Goal: Information Seeking & Learning: Learn about a topic

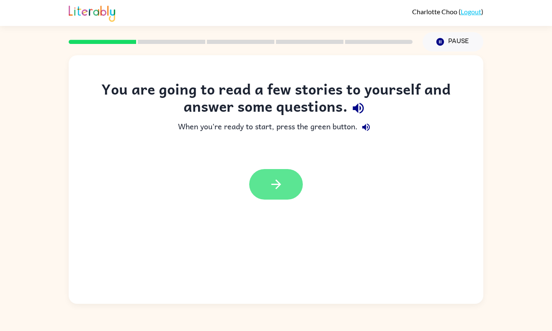
click at [283, 174] on button "button" at bounding box center [276, 184] width 54 height 31
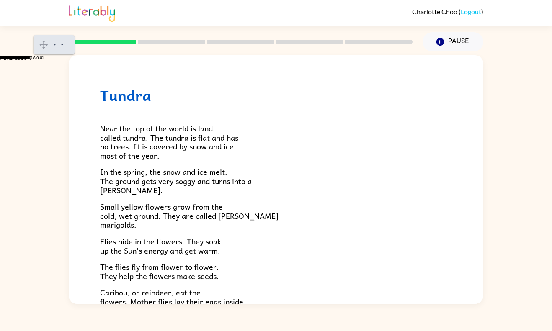
click at [59, 49] on gw-toolbarbutton "Play" at bounding box center [59, 46] width 0 height 5
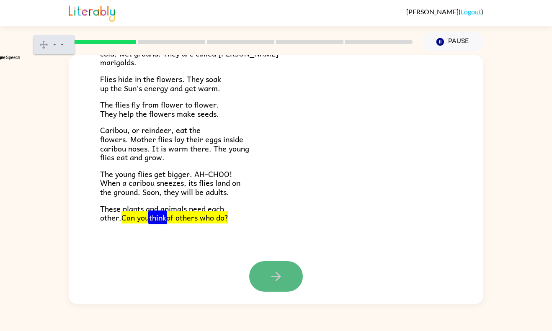
click at [273, 272] on icon "button" at bounding box center [276, 276] width 15 height 15
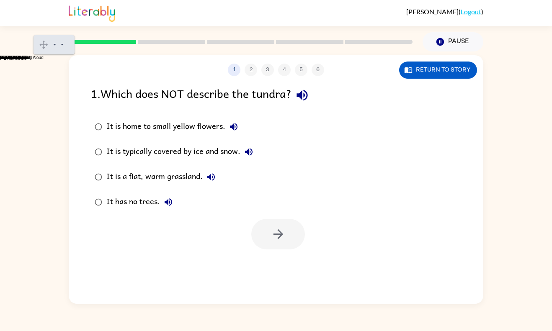
click at [137, 180] on div "It is a flat, warm grassland." at bounding box center [162, 177] width 113 height 17
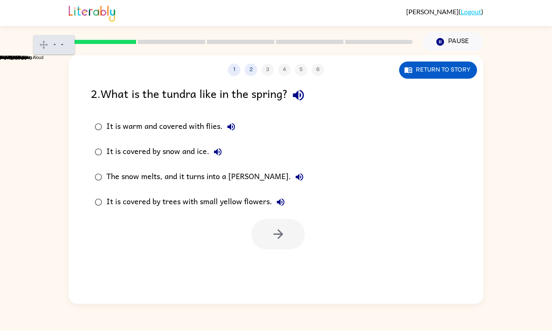
click at [294, 174] on icon "button" at bounding box center [299, 177] width 10 height 10
click at [233, 171] on div "The snow melts, and it turns into a [PERSON_NAME]." at bounding box center [206, 177] width 201 height 17
click at [299, 239] on button "button" at bounding box center [278, 234] width 54 height 31
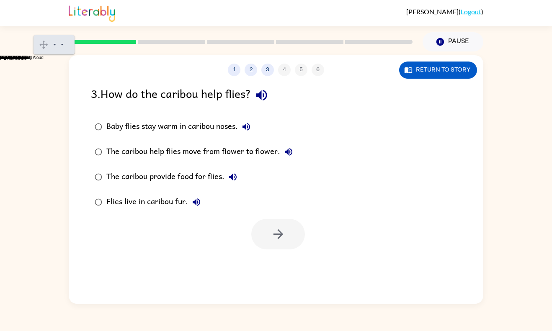
click at [175, 176] on div "The caribou provide food for flies." at bounding box center [173, 177] width 135 height 17
click at [284, 230] on icon "button" at bounding box center [278, 234] width 15 height 15
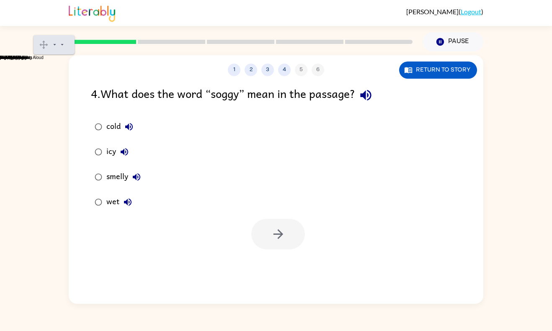
click at [113, 205] on div "wet" at bounding box center [121, 202] width 30 height 17
click at [271, 232] on icon "button" at bounding box center [278, 234] width 15 height 15
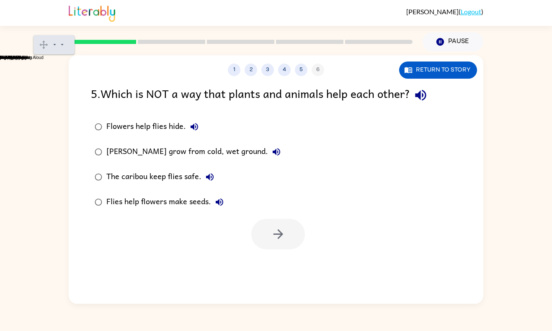
click at [322, 100] on div "5 . Which is NOT a way that plants and animals help each other?" at bounding box center [276, 95] width 370 height 21
click at [122, 126] on div "Flowers help flies hide." at bounding box center [154, 126] width 96 height 17
click at [257, 225] on button "button" at bounding box center [278, 234] width 54 height 31
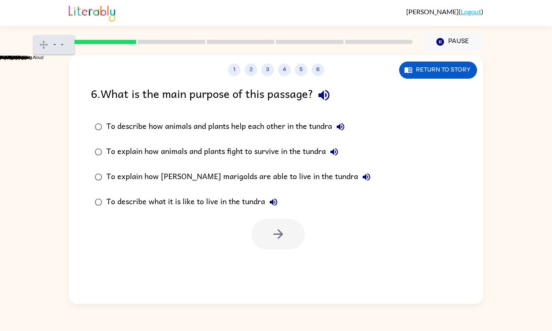
click at [149, 204] on div "To describe what it is like to live in the tundra" at bounding box center [193, 202] width 175 height 17
click at [286, 212] on label "To describe what it is like to live in the tundra" at bounding box center [232, 202] width 293 height 25
click at [266, 254] on div "1 2 3 4 5 6 Return to story 6 . What is the main purpose of this passage? To de…" at bounding box center [276, 179] width 414 height 249
click at [274, 242] on button "button" at bounding box center [278, 234] width 54 height 31
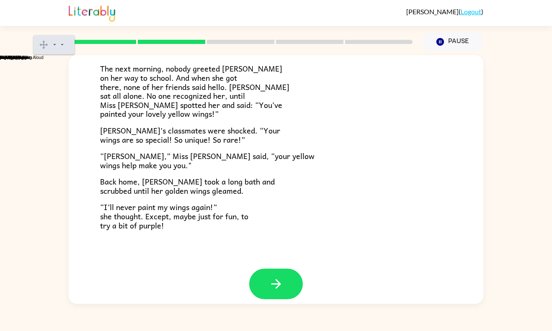
scroll to position [224, 0]
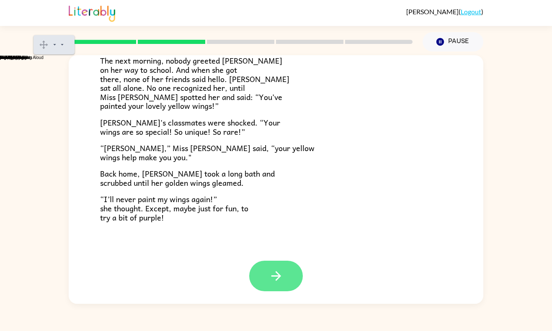
click at [288, 271] on button "button" at bounding box center [276, 276] width 54 height 31
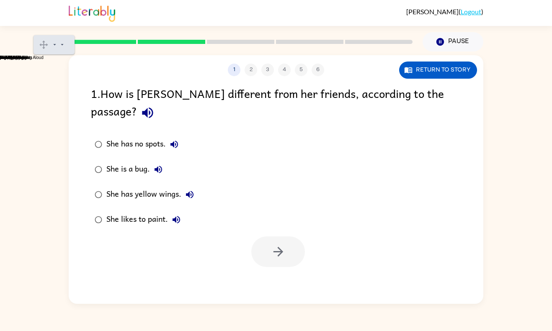
scroll to position [0, 0]
click at [145, 186] on div "She has yellow wings." at bounding box center [152, 194] width 92 height 17
click at [285, 244] on icon "button" at bounding box center [278, 251] width 15 height 15
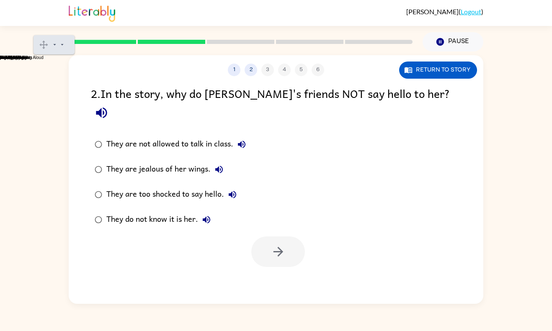
click at [164, 211] on div "They do not know it is her." at bounding box center [160, 219] width 108 height 17
click at [279, 237] on button "button" at bounding box center [278, 252] width 54 height 31
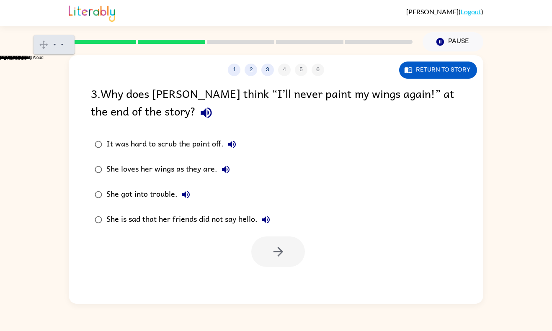
click at [172, 172] on div "She loves her wings as they are." at bounding box center [170, 169] width 128 height 17
click at [280, 261] on button "button" at bounding box center [278, 252] width 54 height 31
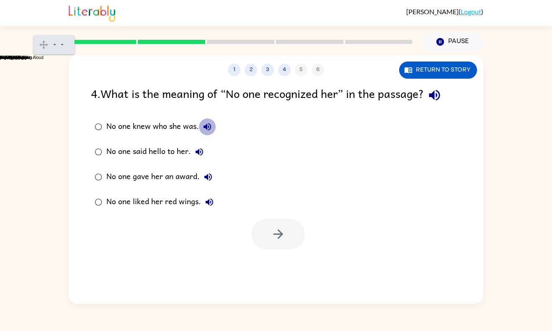
click at [202, 126] on icon "button" at bounding box center [207, 127] width 10 height 10
click at [174, 124] on div "No one knew who she was." at bounding box center [160, 126] width 109 height 17
click at [267, 217] on div at bounding box center [276, 232] width 414 height 35
click at [270, 222] on button "button" at bounding box center [278, 234] width 54 height 31
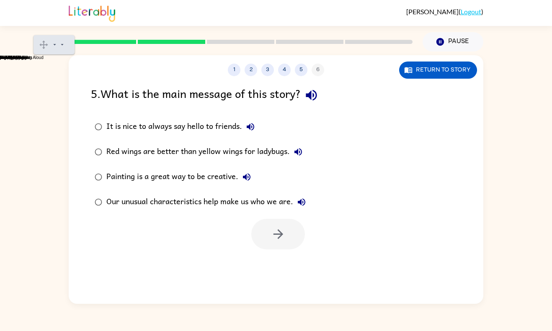
click at [191, 201] on div "Our unusual characteristics help make us who we are." at bounding box center [207, 202] width 203 height 17
click at [274, 235] on icon "button" at bounding box center [278, 234] width 15 height 15
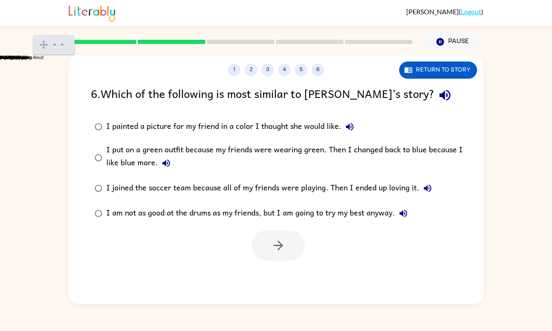
click at [314, 162] on div "I put on a green outfit because my friends were wearing green. Then I changed b…" at bounding box center [289, 158] width 366 height 28
click at [287, 250] on button "button" at bounding box center [278, 245] width 54 height 31
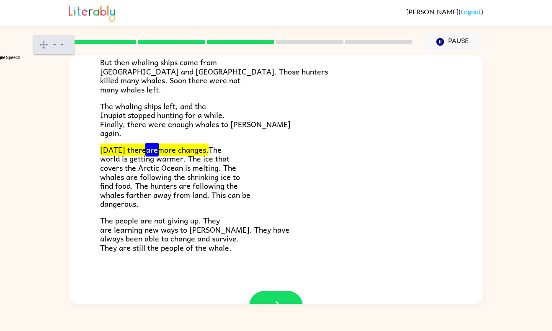
scroll to position [243, 0]
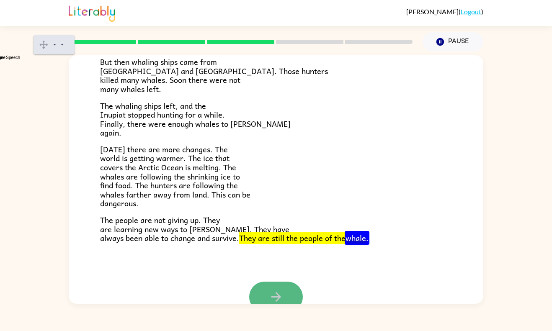
click at [283, 299] on icon "button" at bounding box center [276, 297] width 15 height 15
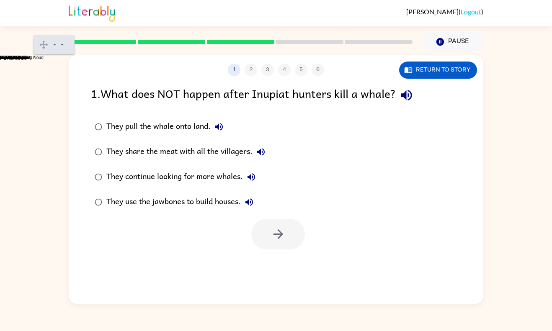
scroll to position [0, 0]
click at [218, 175] on div "They continue looking for more whales." at bounding box center [182, 177] width 153 height 17
click at [268, 228] on button "button" at bounding box center [278, 234] width 54 height 31
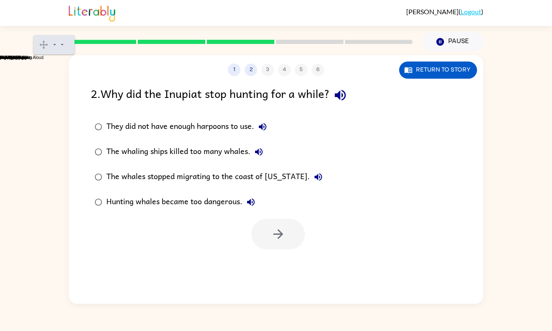
click at [194, 199] on div "Hunting whales became too dangerous." at bounding box center [182, 202] width 153 height 17
click at [183, 179] on div "The whales stopped migrating to the coast of [US_STATE]." at bounding box center [216, 177] width 220 height 17
click at [196, 149] on div "The whaling ships killed too many whales." at bounding box center [186, 152] width 161 height 17
click at [272, 237] on icon "button" at bounding box center [278, 234] width 15 height 15
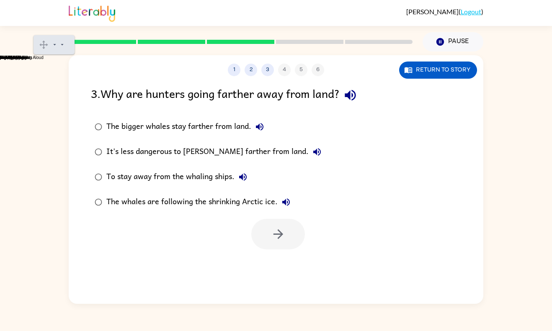
click at [162, 204] on div "The whales are following the shrinking Arctic ice." at bounding box center [200, 202] width 188 height 17
click at [268, 226] on button "button" at bounding box center [278, 234] width 54 height 31
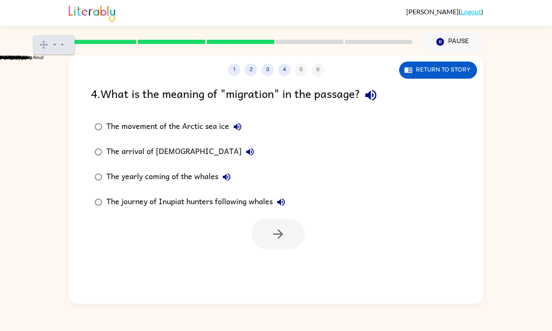
click at [159, 207] on div "The journey of Inupiat hunters following whales" at bounding box center [197, 202] width 183 height 17
click at [280, 242] on button "button" at bounding box center [278, 234] width 54 height 31
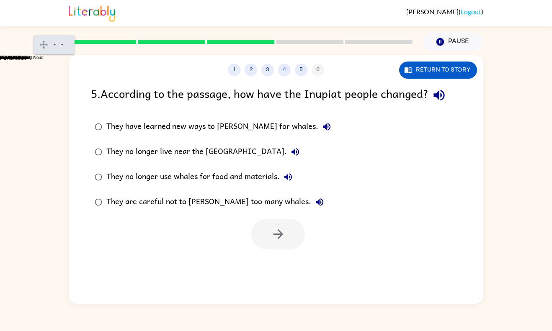
click at [257, 129] on div "They have learned new ways to [PERSON_NAME] for whales." at bounding box center [220, 126] width 229 height 17
click at [268, 222] on button "button" at bounding box center [278, 234] width 54 height 31
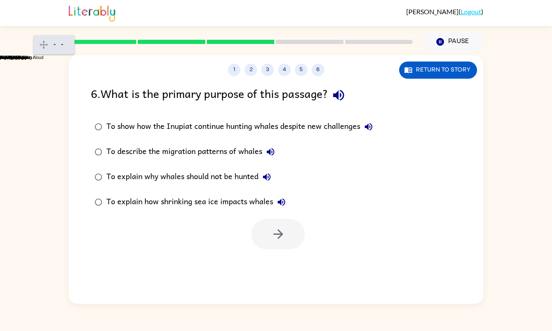
click at [231, 178] on div "To explain why whales should not be hunted" at bounding box center [190, 177] width 169 height 17
click at [214, 199] on div "To explain how shrinking sea ice impacts whales" at bounding box center [197, 202] width 183 height 17
click at [208, 157] on div "To describe the migration patterns of whales" at bounding box center [192, 152] width 172 height 17
click at [270, 214] on label "To explain how shrinking sea ice impacts whales" at bounding box center [233, 202] width 295 height 25
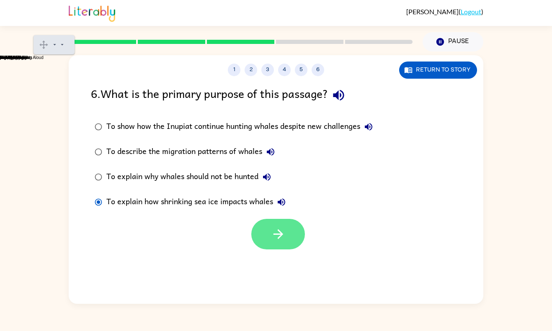
click at [279, 240] on icon "button" at bounding box center [278, 234] width 15 height 15
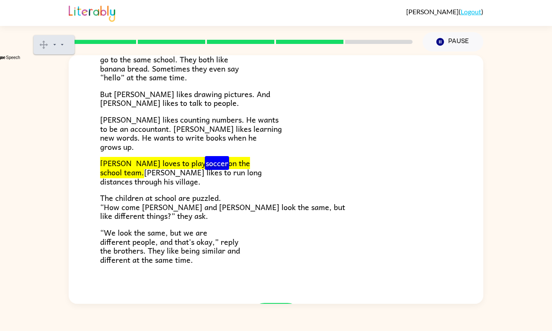
scroll to position [142, 0]
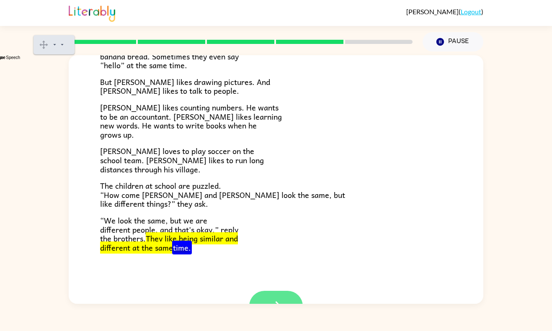
click at [281, 298] on button "button" at bounding box center [276, 306] width 54 height 31
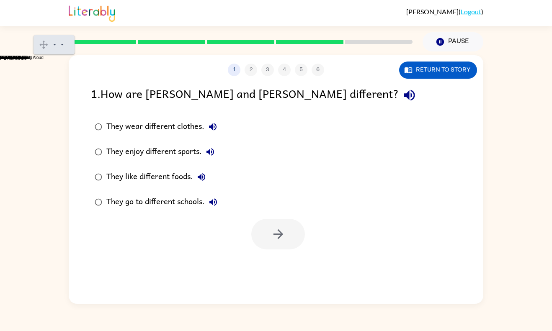
scroll to position [0, 0]
click at [186, 148] on div "They enjoy different sports." at bounding box center [162, 152] width 112 height 17
click at [291, 239] on button "button" at bounding box center [278, 234] width 54 height 31
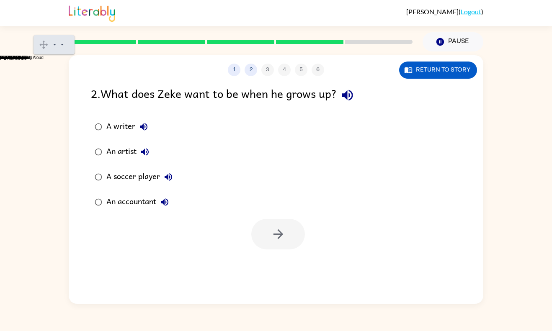
click at [142, 211] on label "An accountant" at bounding box center [133, 202] width 95 height 25
click at [290, 242] on button "button" at bounding box center [278, 234] width 54 height 31
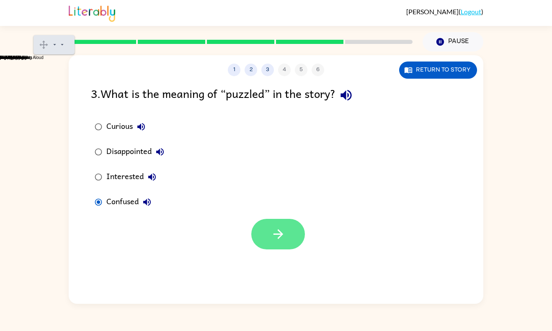
click at [283, 232] on icon "button" at bounding box center [278, 234] width 15 height 15
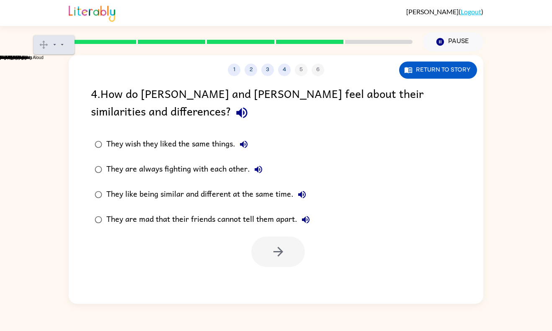
click at [156, 195] on div "They like being similar and different at the same time." at bounding box center [208, 194] width 204 height 17
click at [297, 249] on button "button" at bounding box center [278, 252] width 54 height 31
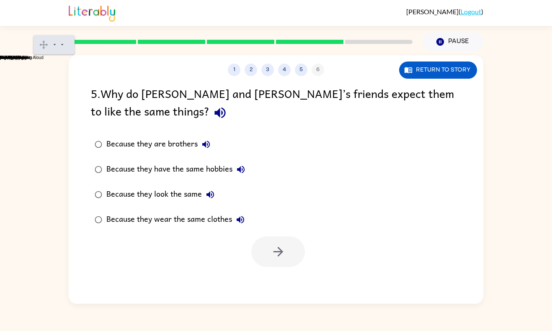
click at [192, 194] on div "Because they look the same" at bounding box center [162, 194] width 112 height 17
click at [297, 254] on button "button" at bounding box center [278, 252] width 54 height 31
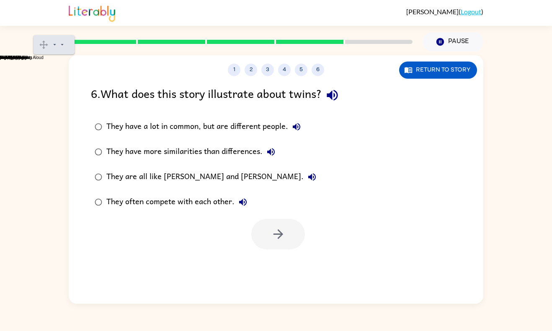
click at [175, 154] on div "They have more similarities than differences." at bounding box center [192, 152] width 173 height 17
click at [203, 129] on div "They have a lot in common, but are different people." at bounding box center [205, 126] width 198 height 17
click at [278, 240] on icon "button" at bounding box center [278, 234] width 15 height 15
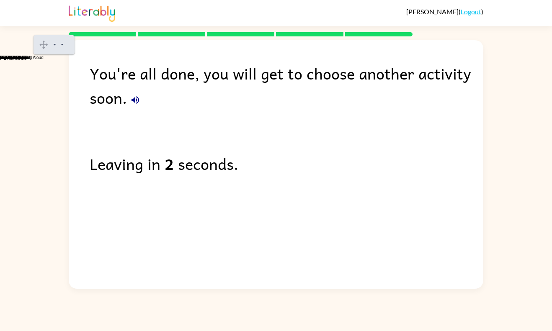
click at [468, 8] on link "Logout" at bounding box center [471, 12] width 21 height 8
